Goal: Task Accomplishment & Management: Manage account settings

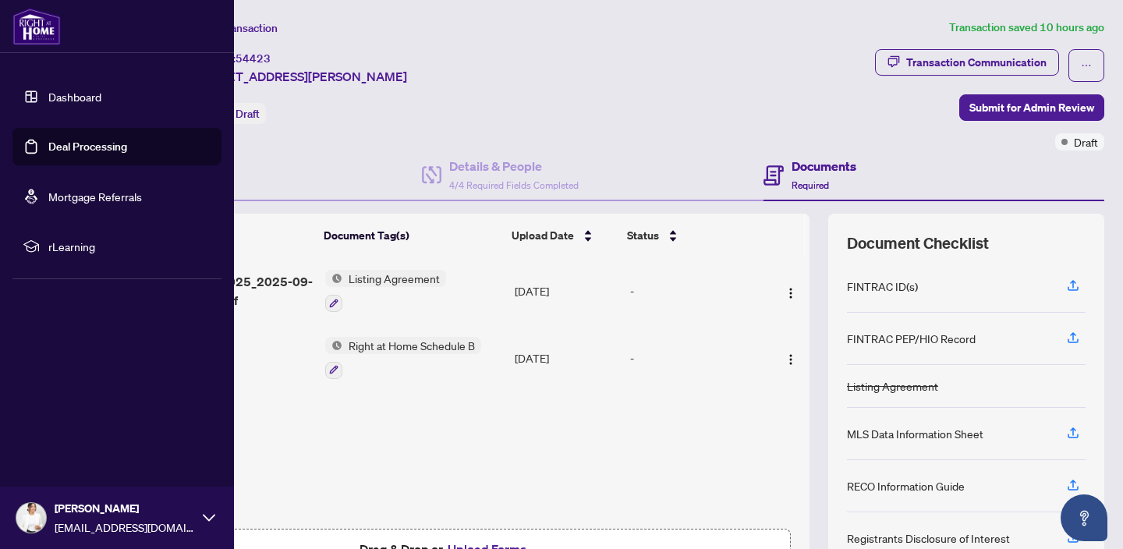
click at [83, 140] on link "Deal Processing" at bounding box center [87, 147] width 79 height 14
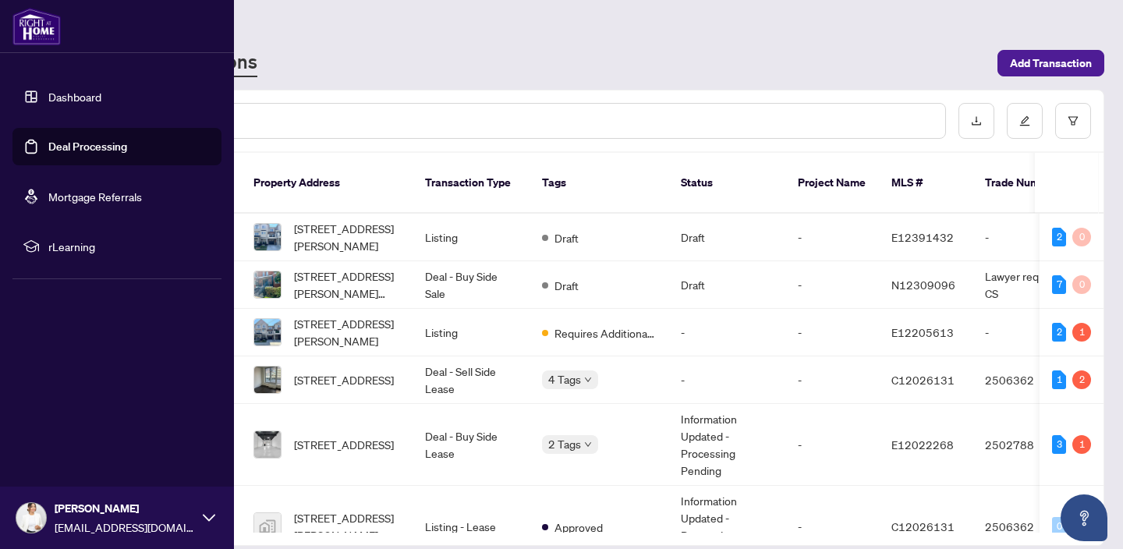
click at [86, 95] on link "Dashboard" at bounding box center [74, 97] width 53 height 14
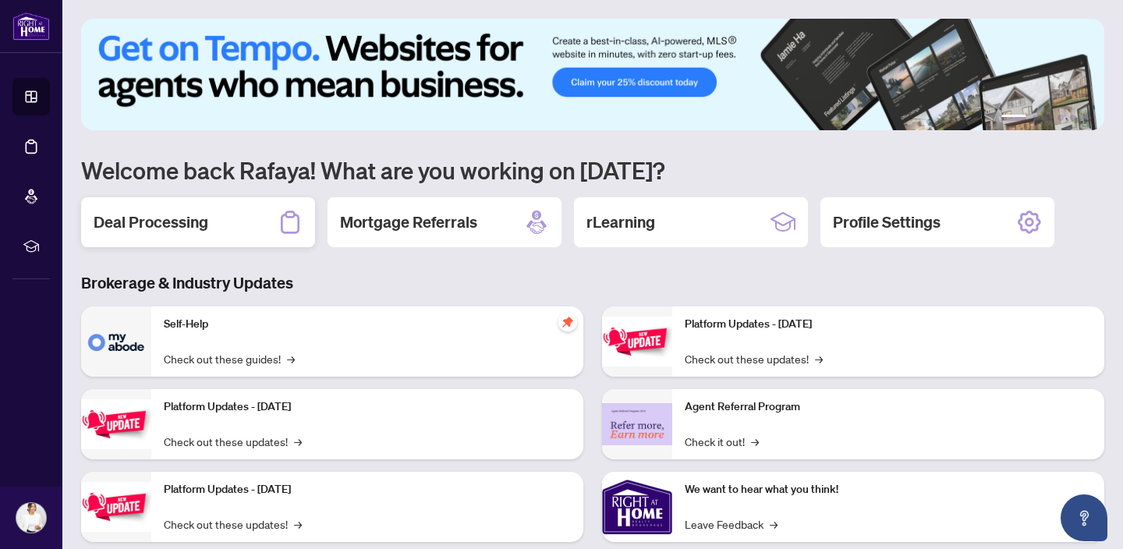
click at [234, 219] on div "Deal Processing" at bounding box center [198, 222] width 234 height 50
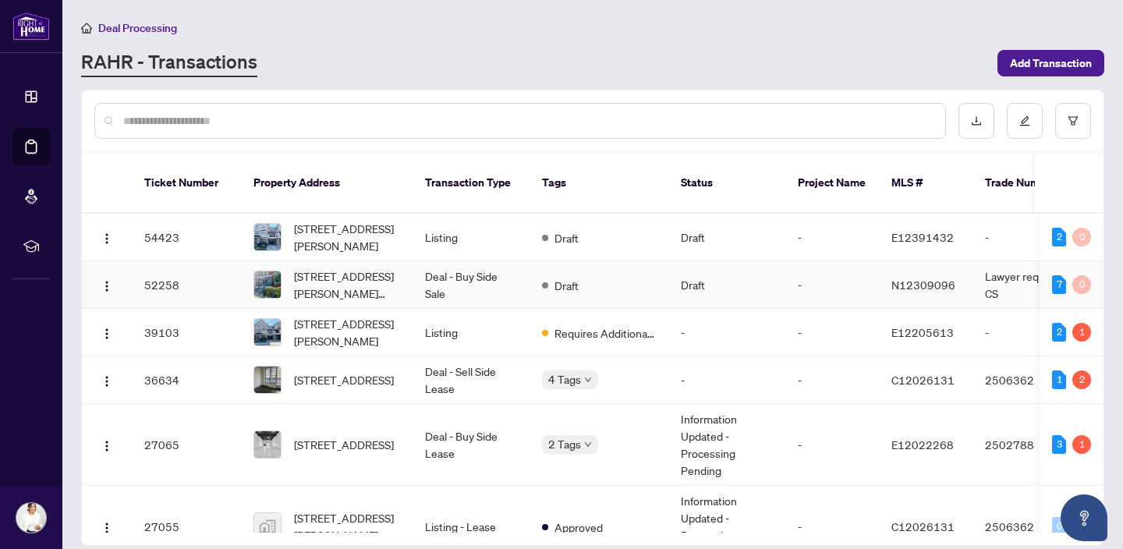
click at [481, 293] on td "Deal - Buy Side Sale" at bounding box center [471, 285] width 117 height 48
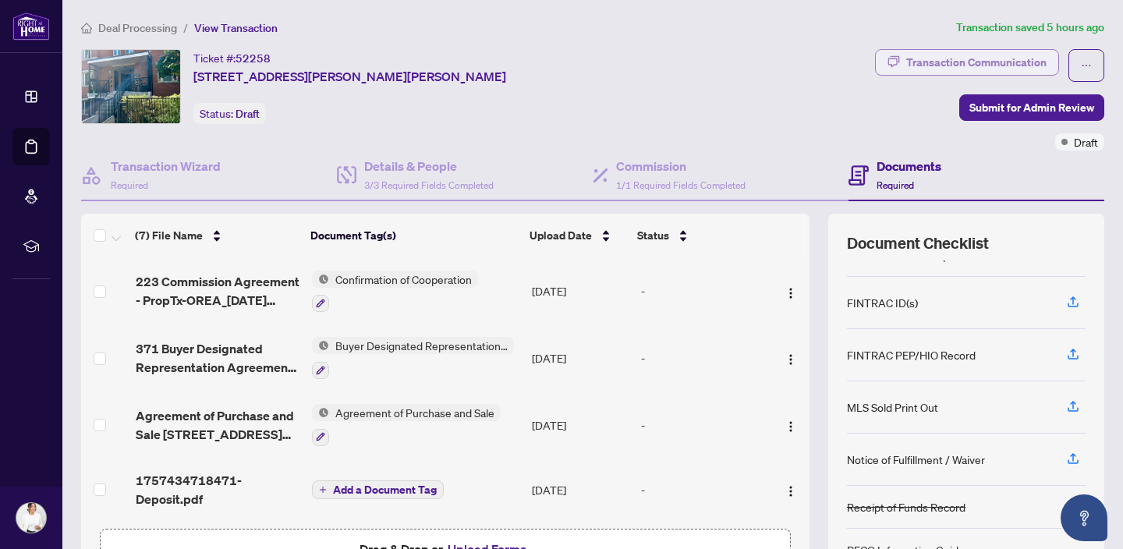
click at [991, 60] on div "Transaction Communication" at bounding box center [976, 62] width 140 height 25
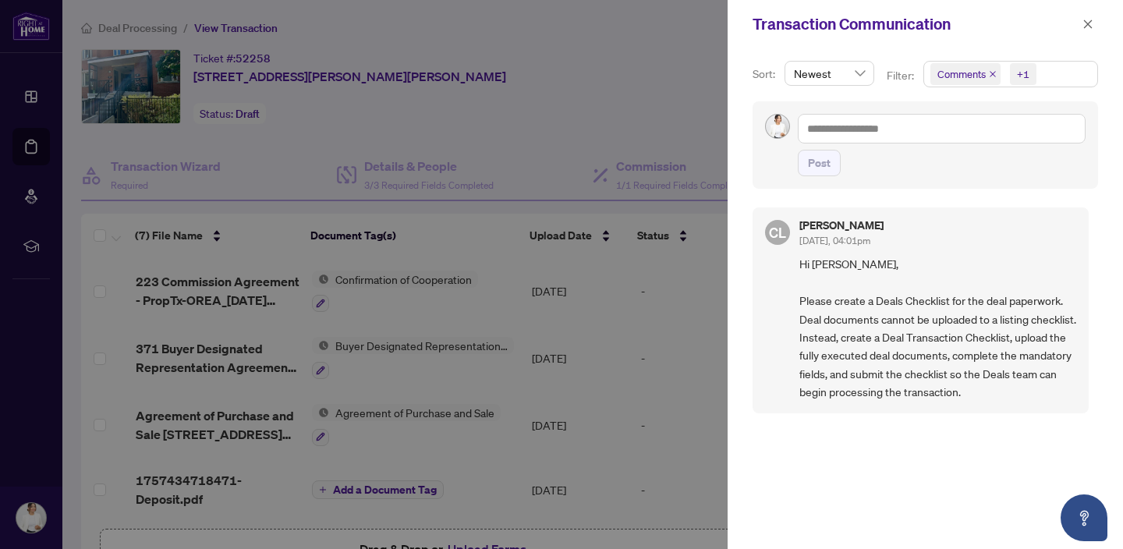
click at [525, 97] on div at bounding box center [561, 274] width 1123 height 549
click at [1095, 20] on button "button" at bounding box center [1088, 24] width 20 height 19
